Goal: Task Accomplishment & Management: Manage account settings

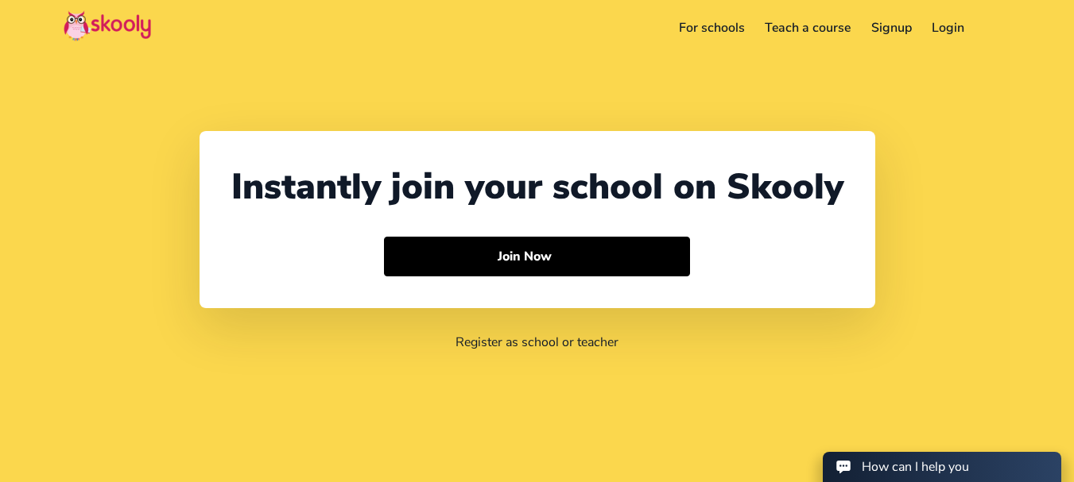
select select "91"
select select "[GEOGRAPHIC_DATA]"
select select "[GEOGRAPHIC_DATA]/[GEOGRAPHIC_DATA]"
click at [950, 21] on link "Login" at bounding box center [948, 27] width 53 height 25
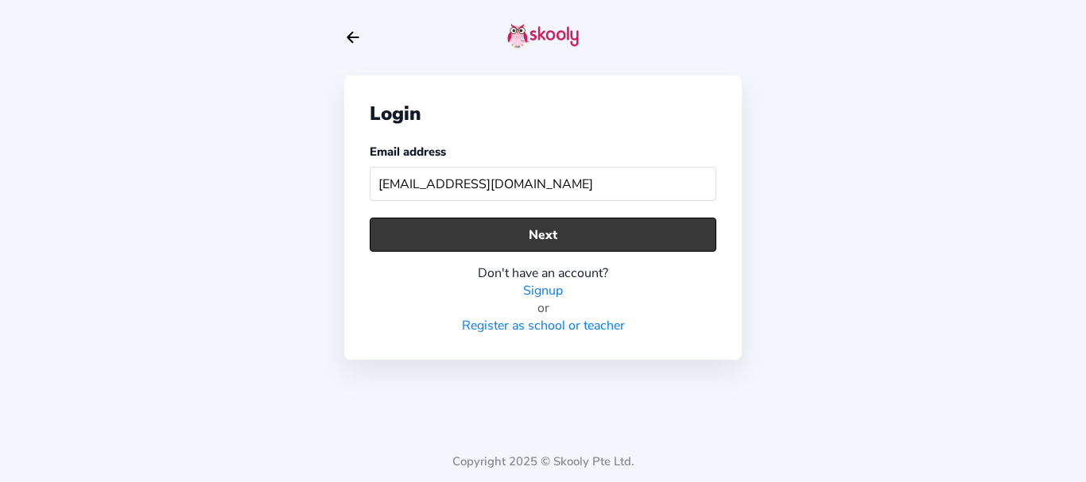
type input "damrashola2022@gmail.com"
click at [533, 232] on button "Next" at bounding box center [543, 235] width 346 height 34
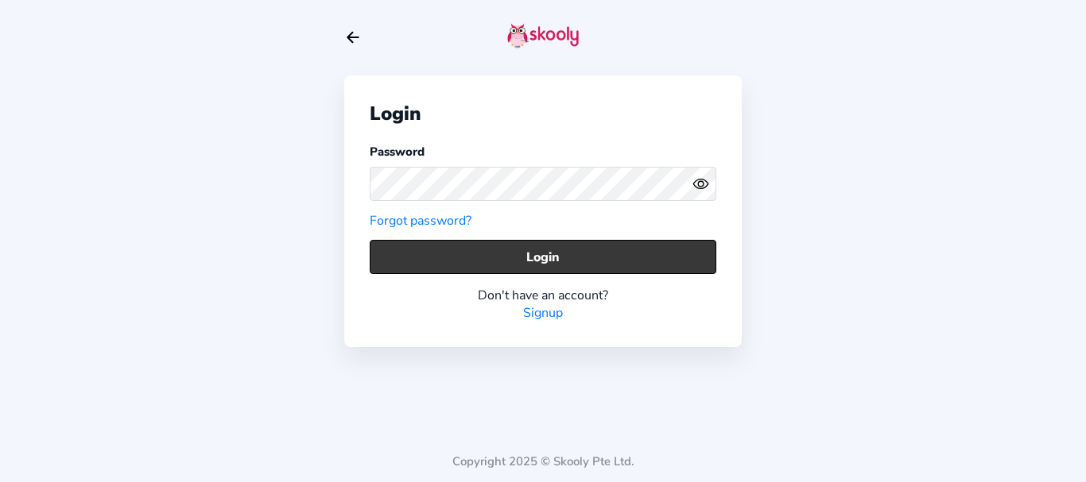
click at [447, 259] on button "Login" at bounding box center [543, 257] width 346 height 34
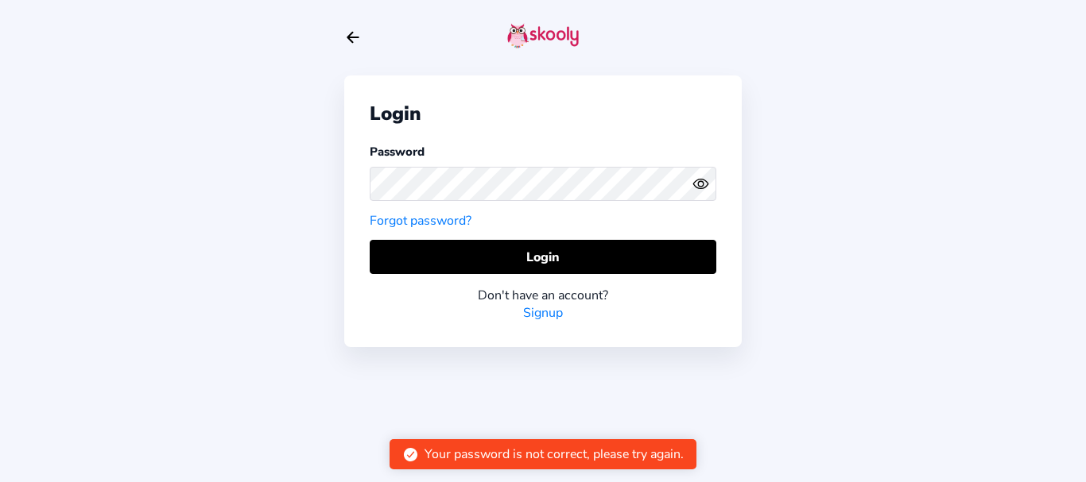
click at [354, 16] on div at bounding box center [542, 37] width 397 height 75
click at [353, 33] on icon "arrow back outline" at bounding box center [352, 38] width 11 height 10
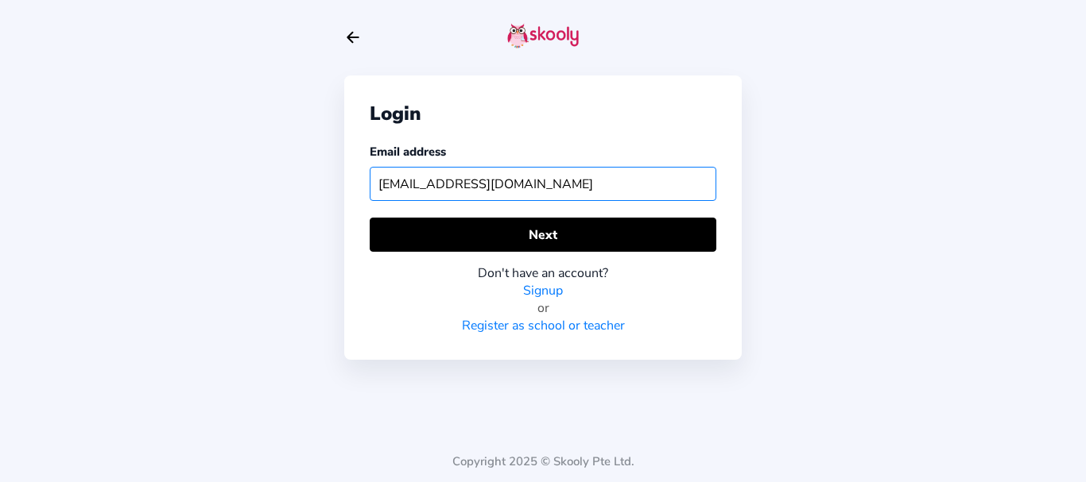
drag, startPoint x: 558, startPoint y: 192, endPoint x: 334, endPoint y: 171, distance: 225.1
click at [334, 171] on div "Login Email address damrashola2022@gmail.com Next Don't have an account? Signup…" at bounding box center [543, 241] width 1086 height 482
paste input "bharathimom@mailinator"
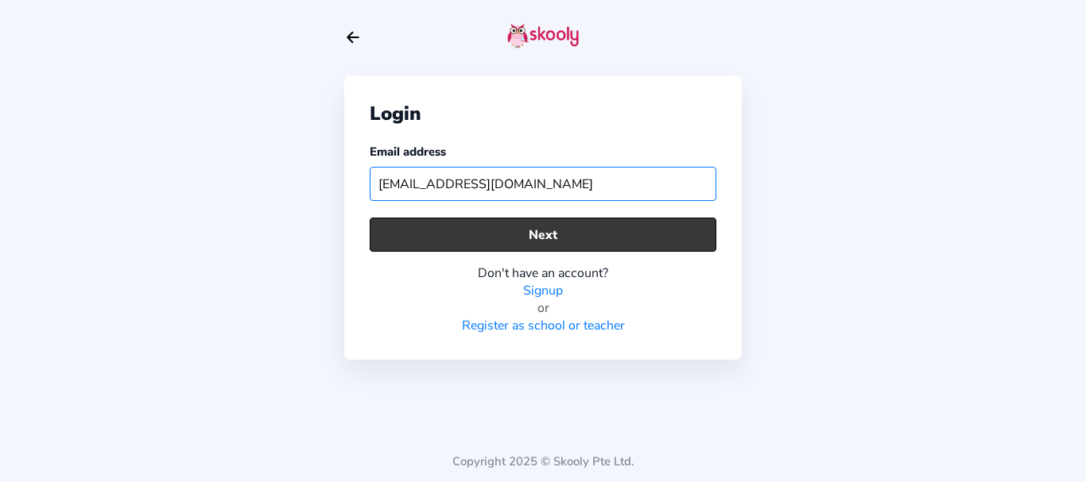
type input "bharathimom@mailinator.com"
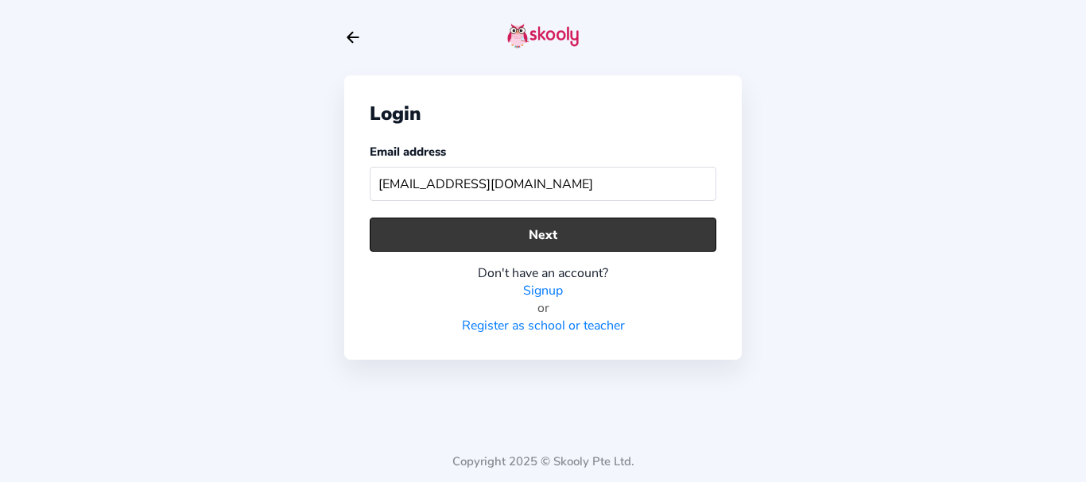
click at [473, 242] on button "Next" at bounding box center [543, 235] width 346 height 34
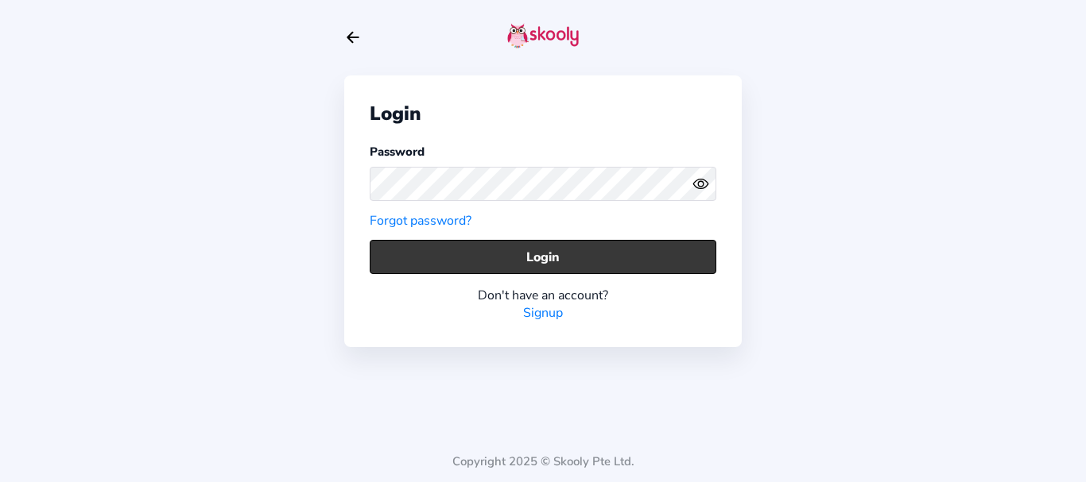
click at [401, 256] on button "Login" at bounding box center [543, 257] width 346 height 34
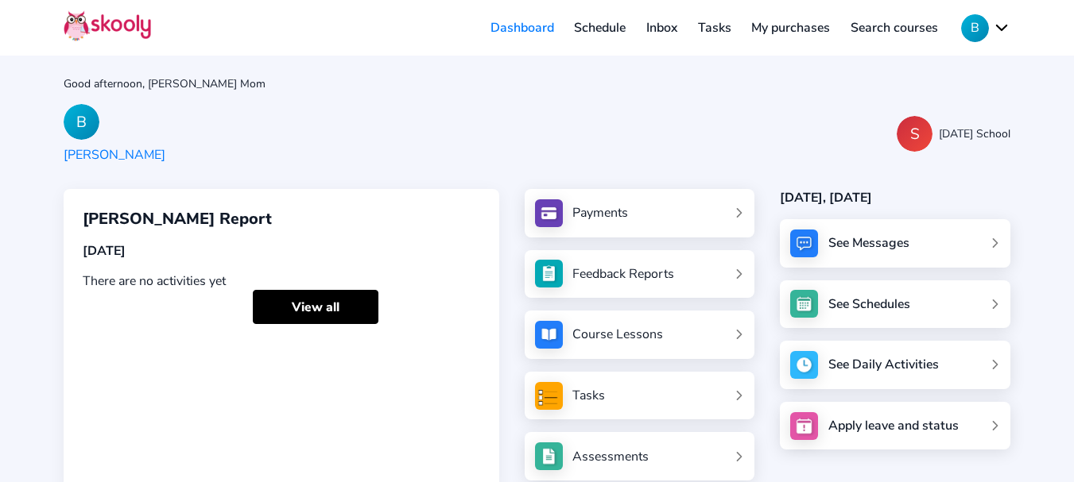
click at [502, 176] on div "Good afternoon, Bharathi Mom B Bharathi S Sunday School Bharathi's Report Today…" at bounding box center [537, 266] width 1074 height 532
click at [995, 25] on button "B" at bounding box center [985, 28] width 49 height 28
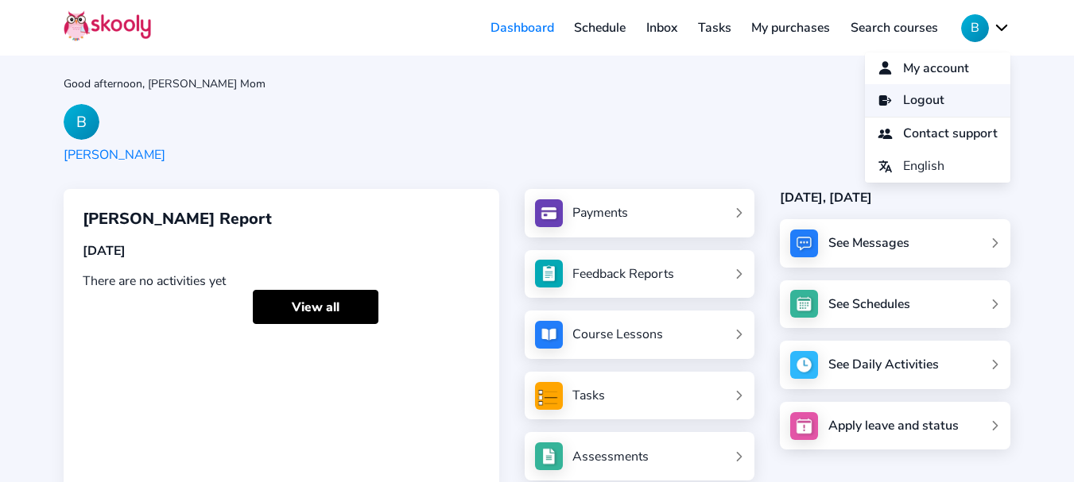
click at [903, 88] on link "Logout" at bounding box center [937, 100] width 145 height 33
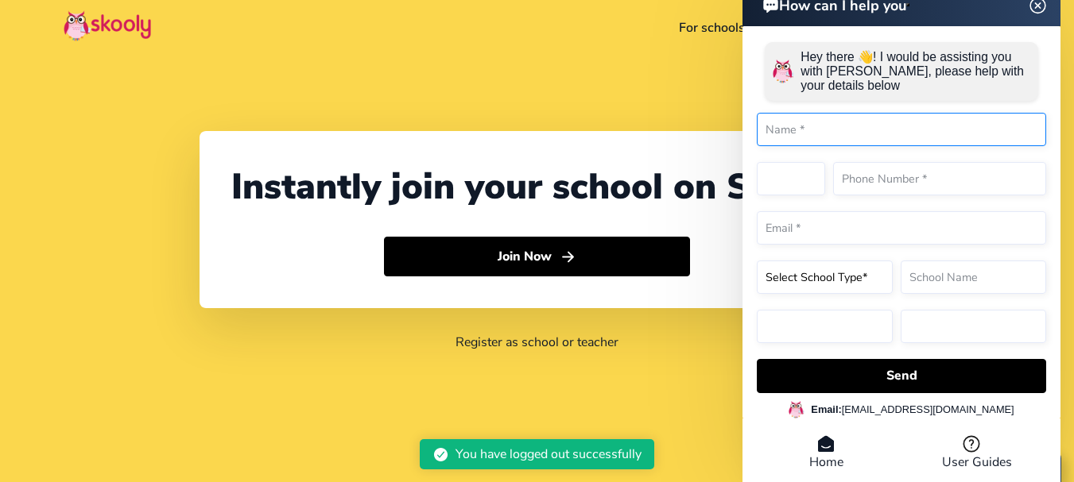
select select "91"
select select "[GEOGRAPHIC_DATA]"
select select "[GEOGRAPHIC_DATA]/[GEOGRAPHIC_DATA]"
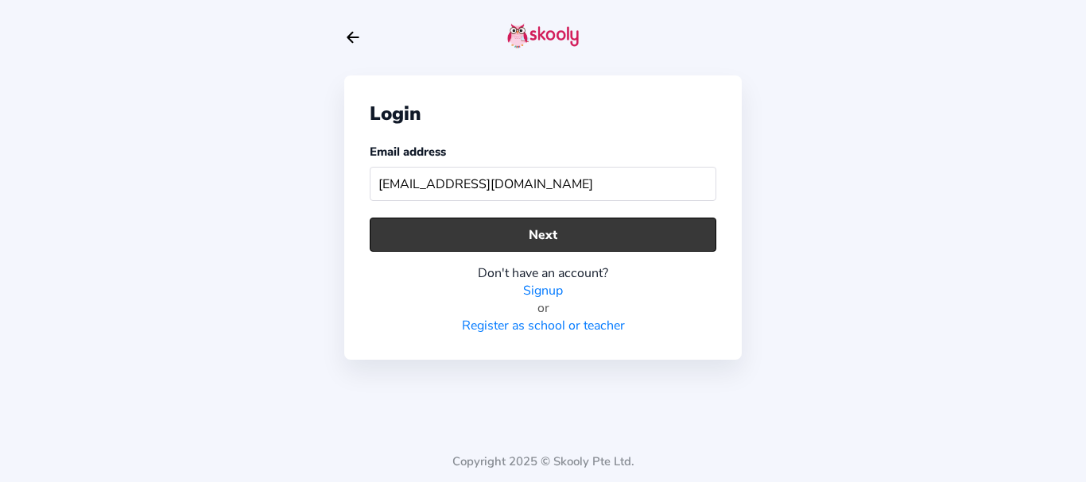
type input "[EMAIL_ADDRESS][DOMAIN_NAME]"
click at [429, 229] on button "Next" at bounding box center [543, 235] width 346 height 34
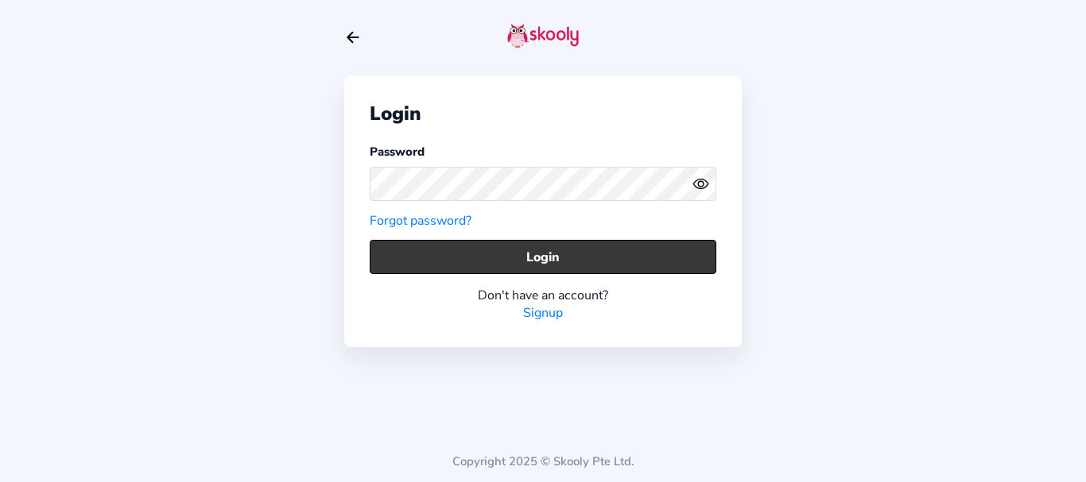
click at [461, 253] on button "Login" at bounding box center [543, 257] width 346 height 34
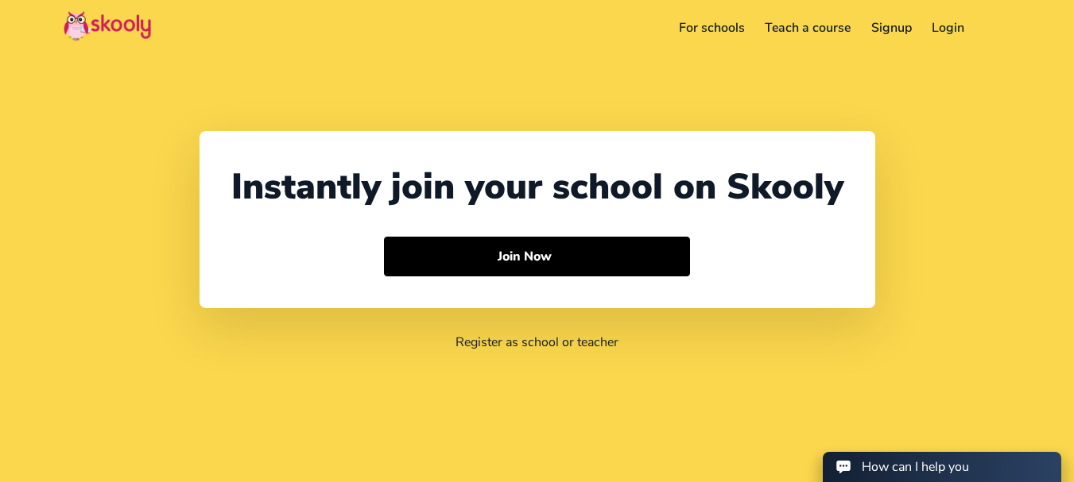
select select "91"
select select "India"
select select "Asia/Kolkata"
click at [941, 28] on link "Login" at bounding box center [948, 27] width 53 height 25
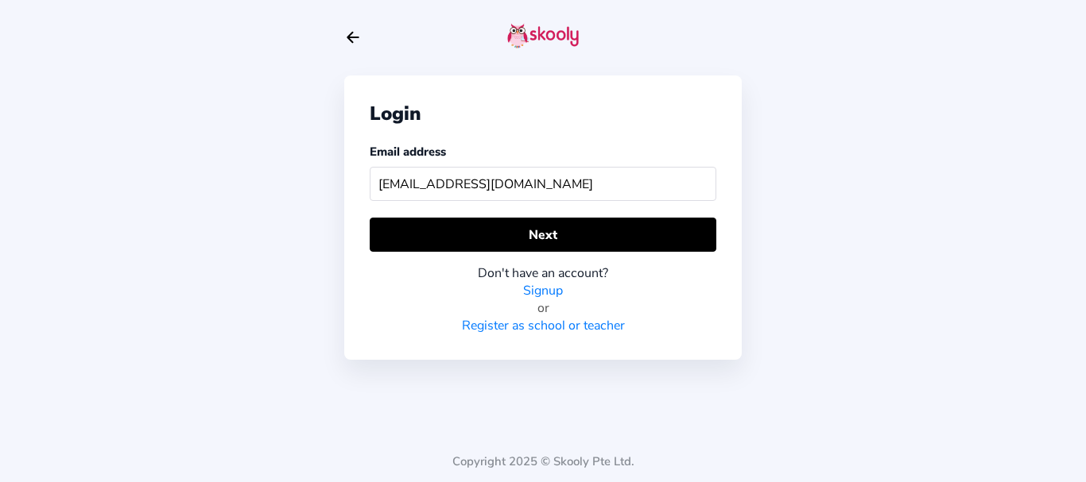
type input "arrowcoach2@mailinator.com"
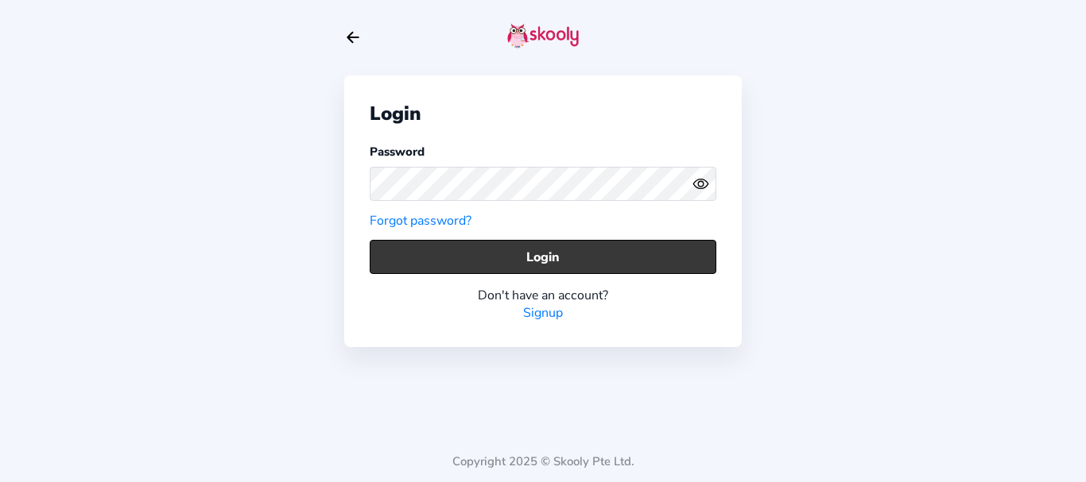
click at [478, 267] on button "Login" at bounding box center [543, 257] width 346 height 34
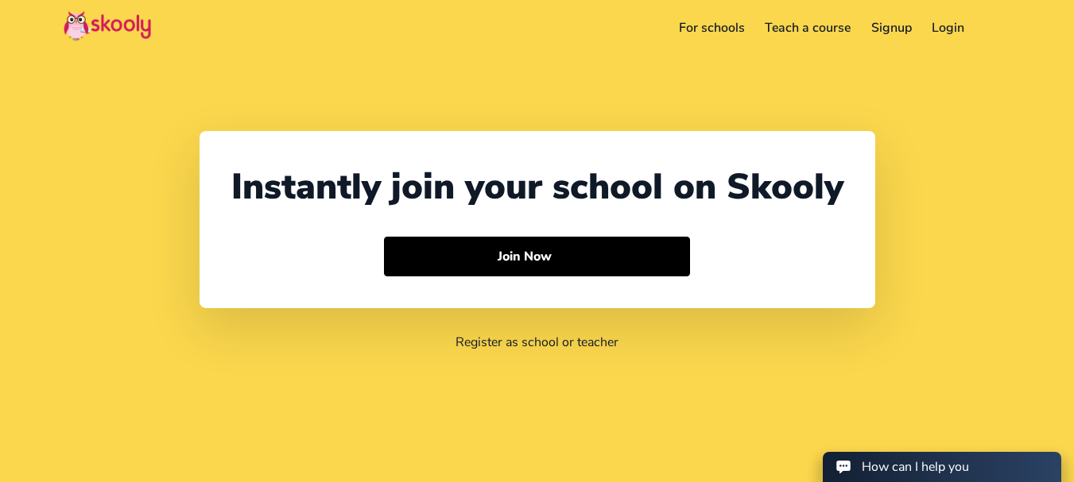
select select "91"
select select "[GEOGRAPHIC_DATA]"
select select "[GEOGRAPHIC_DATA]/[GEOGRAPHIC_DATA]"
click at [954, 37] on link "Login" at bounding box center [948, 27] width 53 height 25
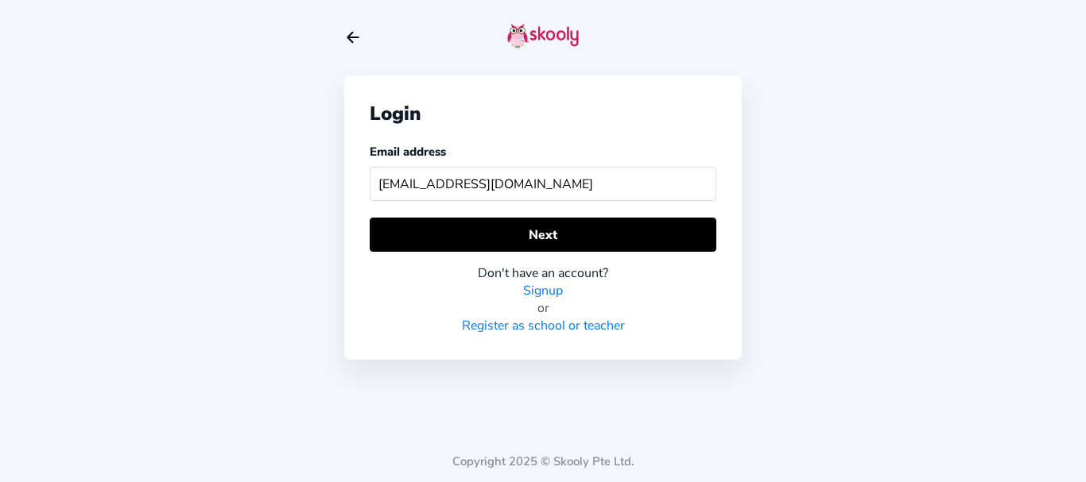
type input "[EMAIL_ADDRESS][DOMAIN_NAME]"
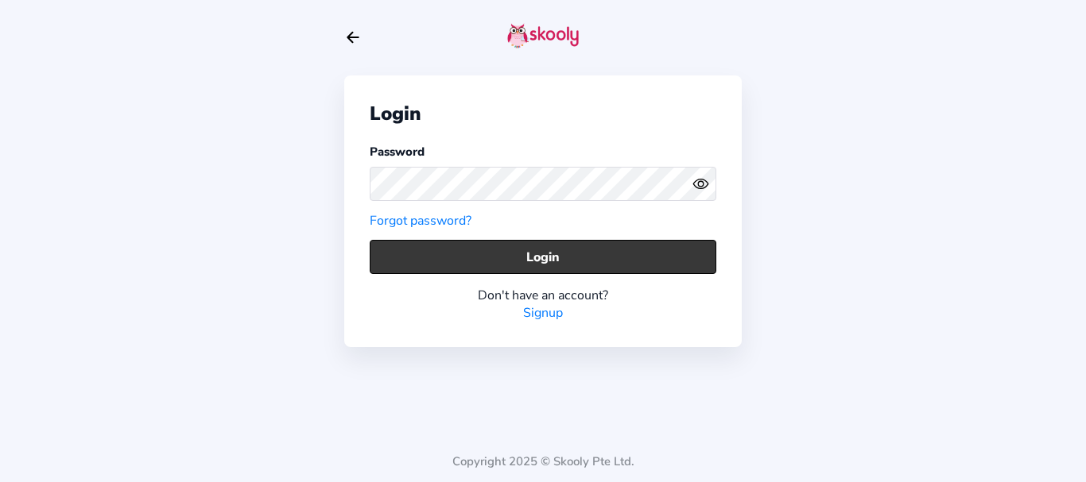
click at [538, 255] on button "Login" at bounding box center [543, 257] width 346 height 34
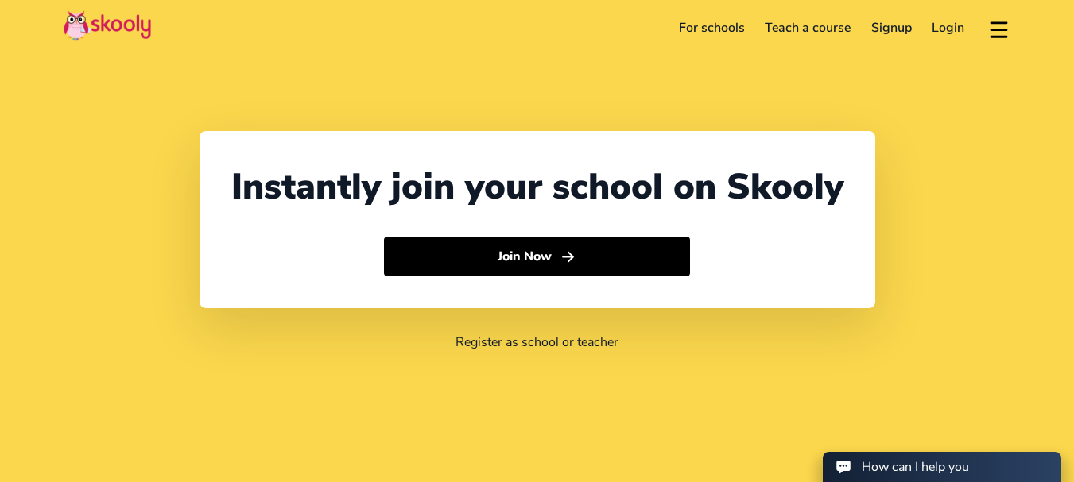
select select "91"
select select "[GEOGRAPHIC_DATA]"
select select "[GEOGRAPHIC_DATA]/[GEOGRAPHIC_DATA]"
click at [955, 23] on link "Login" at bounding box center [948, 27] width 53 height 25
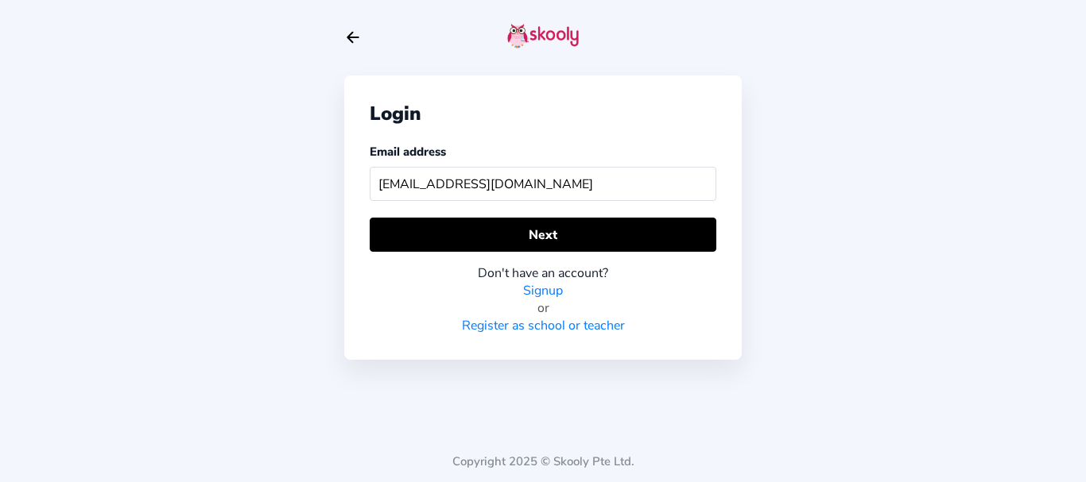
type input "[EMAIL_ADDRESS][DOMAIN_NAME]"
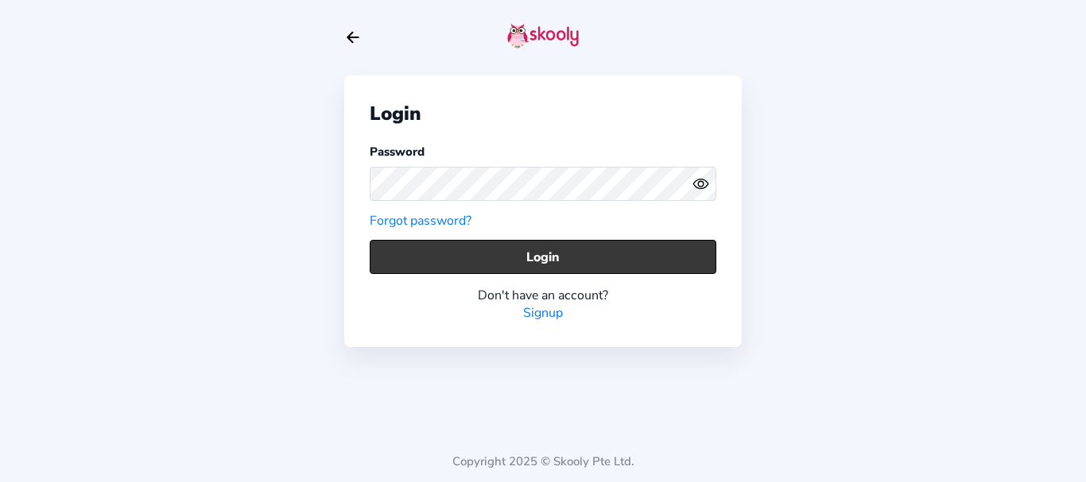
click at [435, 250] on button "Login" at bounding box center [543, 257] width 346 height 34
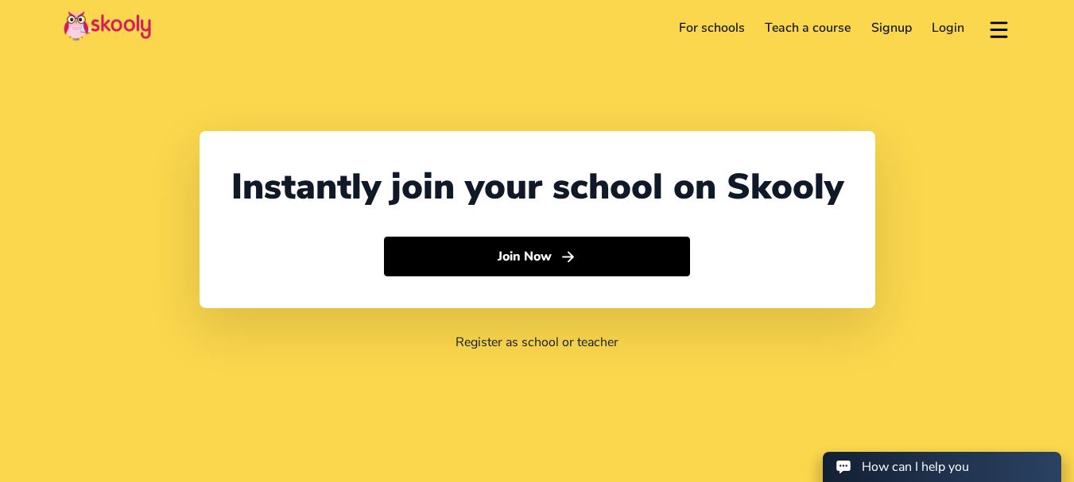
select select "91"
select select "[GEOGRAPHIC_DATA]"
select select "[GEOGRAPHIC_DATA]/[GEOGRAPHIC_DATA]"
click at [966, 22] on link "Login" at bounding box center [948, 27] width 53 height 25
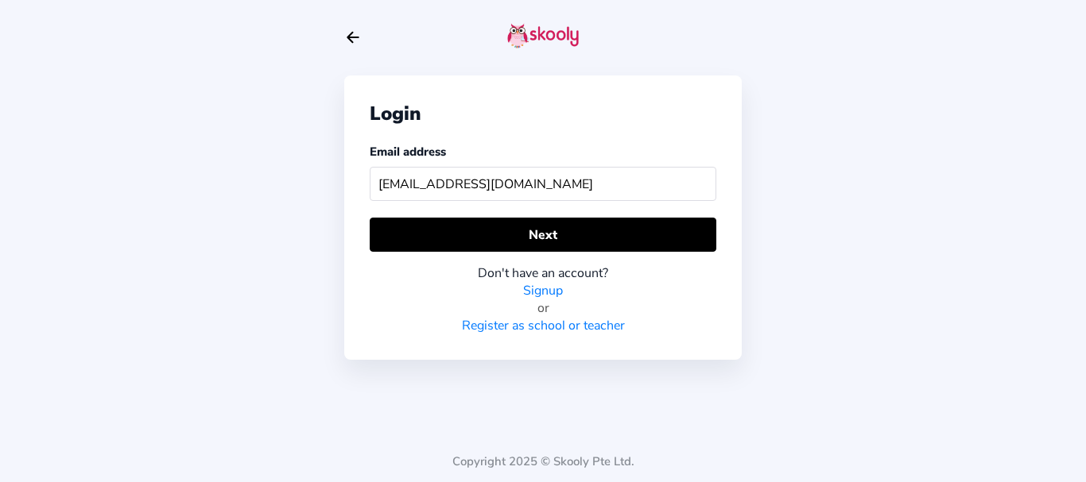
type input "[EMAIL_ADDRESS][DOMAIN_NAME]"
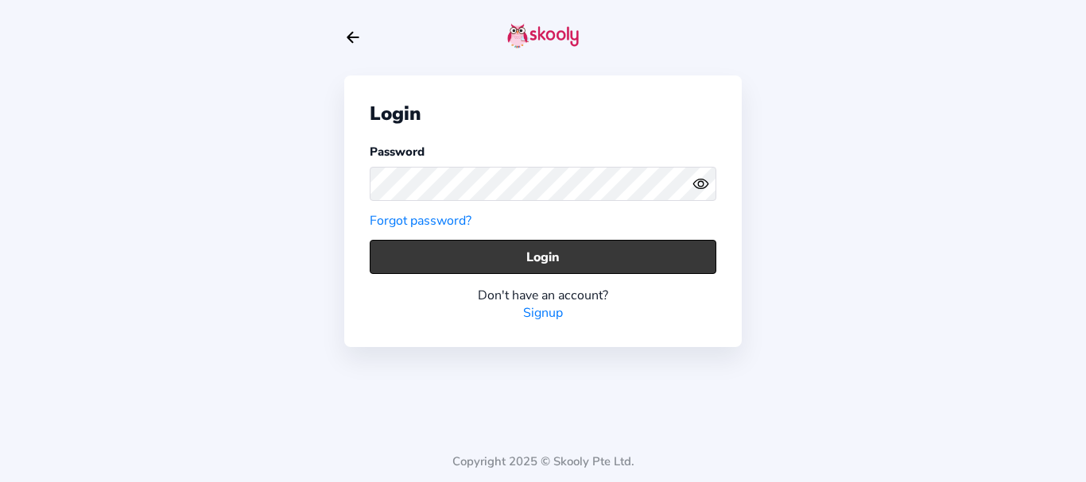
click at [447, 261] on button "Login" at bounding box center [543, 257] width 346 height 34
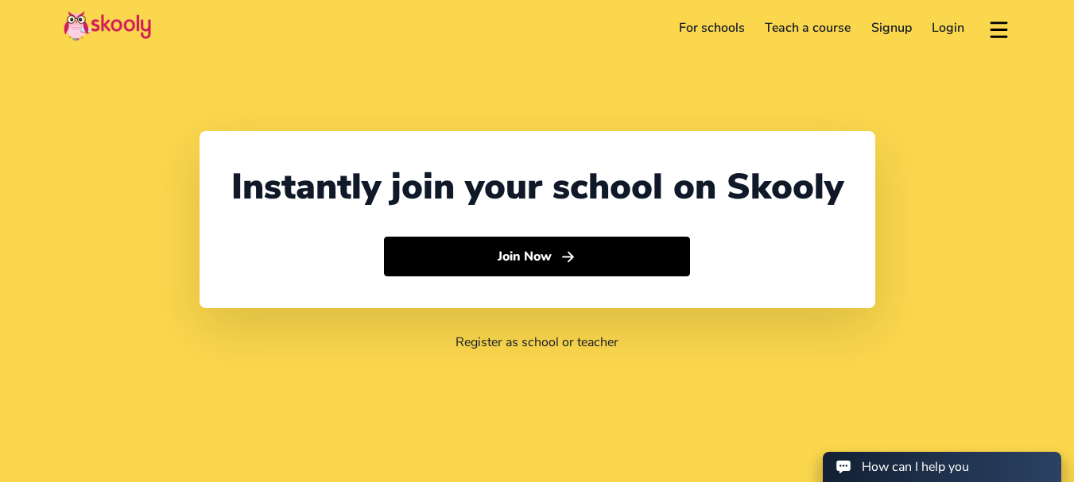
select select "91"
select select "[GEOGRAPHIC_DATA]"
select select "[GEOGRAPHIC_DATA]/[GEOGRAPHIC_DATA]"
click at [951, 25] on link "Login" at bounding box center [948, 27] width 53 height 25
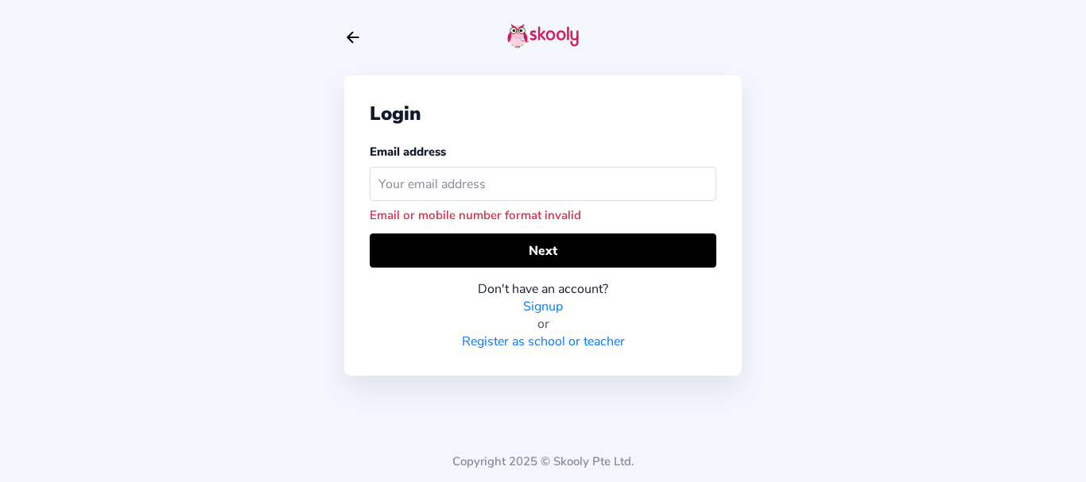
click at [426, 184] on input "text" at bounding box center [543, 184] width 346 height 34
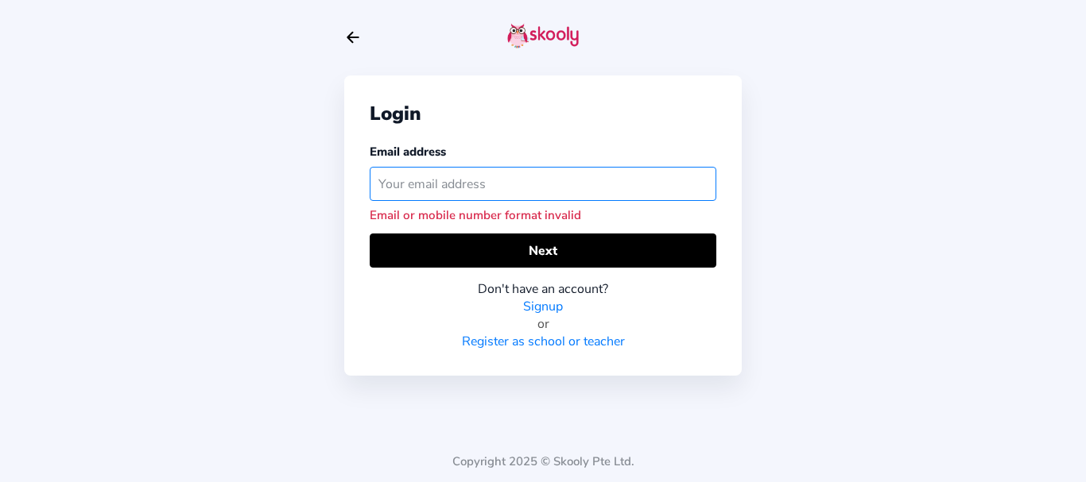
paste input "[URL][DOMAIN_NAME][EMAIL_ADDRESS][DOMAIN_NAME]"
type input "[URL][DOMAIN_NAME][EMAIL_ADDRESS][DOMAIN_NAME]"
paste input "[EMAIL_ADDRESS][DOMAIN_NAME]"
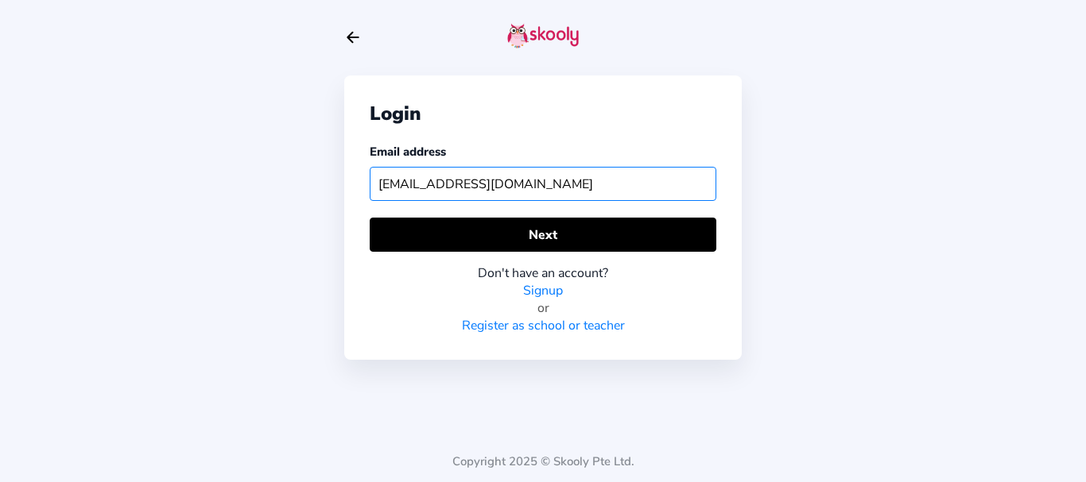
click at [461, 190] on input "[EMAIL_ADDRESS][DOMAIN_NAME]" at bounding box center [543, 184] width 346 height 34
click at [451, 184] on input "[EMAIL_ADDRESS][DOMAIN_NAME]" at bounding box center [543, 184] width 346 height 34
type input "[EMAIL_ADDRESS][DOMAIN_NAME]"
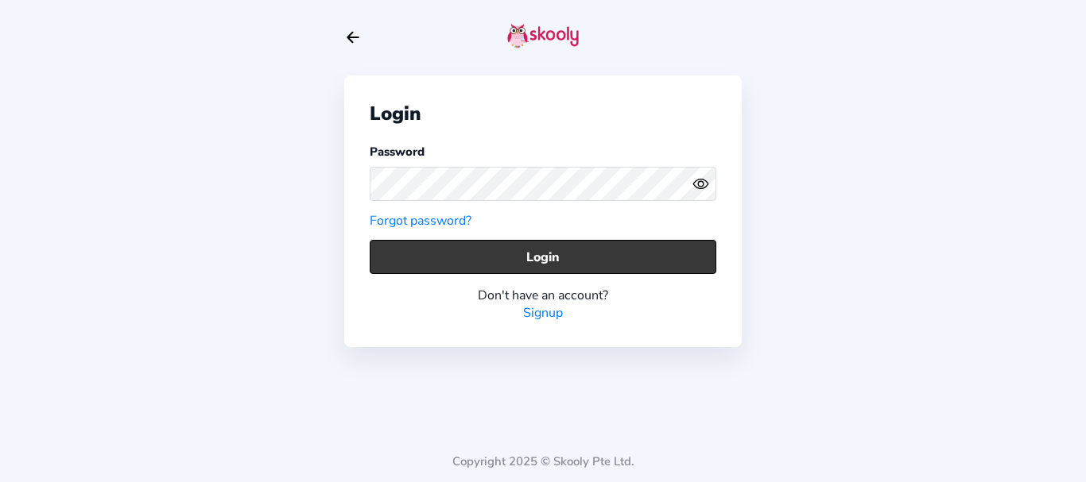
click at [455, 263] on button "Login" at bounding box center [543, 257] width 346 height 34
